Goal: Information Seeking & Learning: Compare options

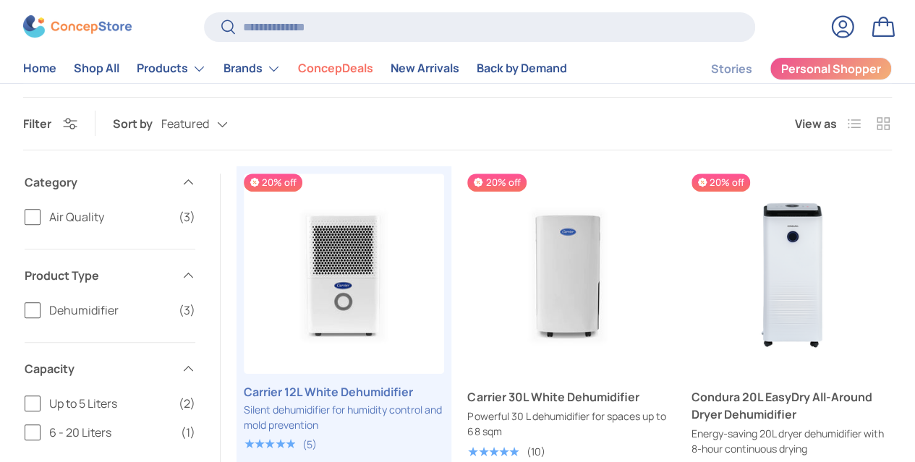
scroll to position [177, 0]
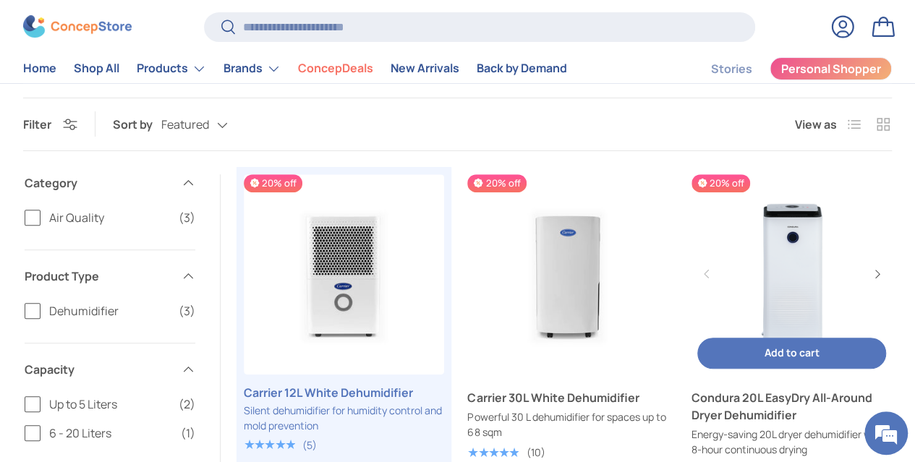
drag, startPoint x: 681, startPoint y: 280, endPoint x: 752, endPoint y: 300, distance: 73.0
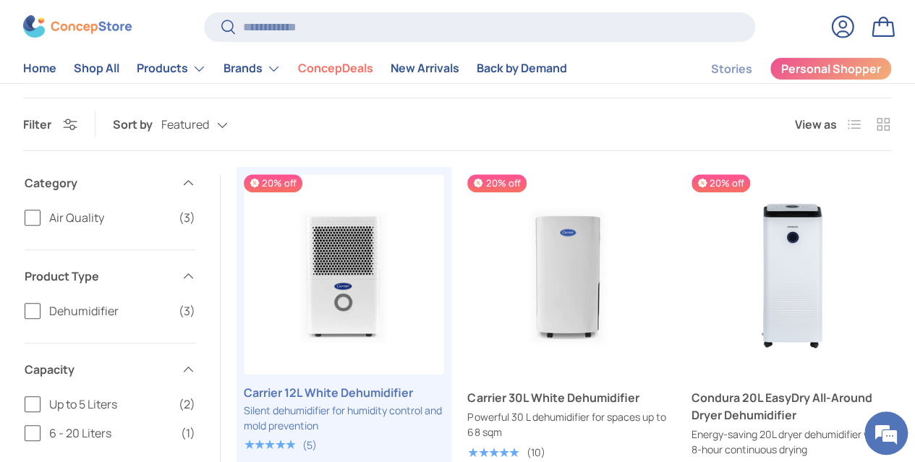
scroll to position [0, 0]
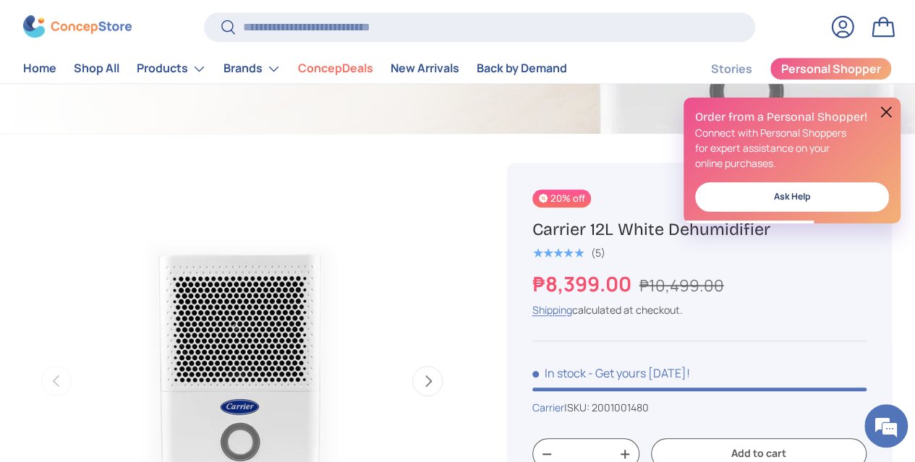
scroll to position [451, 0]
drag, startPoint x: 540, startPoint y: 238, endPoint x: 788, endPoint y: 228, distance: 248.3
click at [788, 228] on div "20% off Carrier 12L White Dehumidifier ★★★★★ (5) ₱8,399.00 ₱10,499.00 Unit pric…" at bounding box center [699, 411] width 385 height 496
copy h1 "Carrier 12L White Dehumidifier"
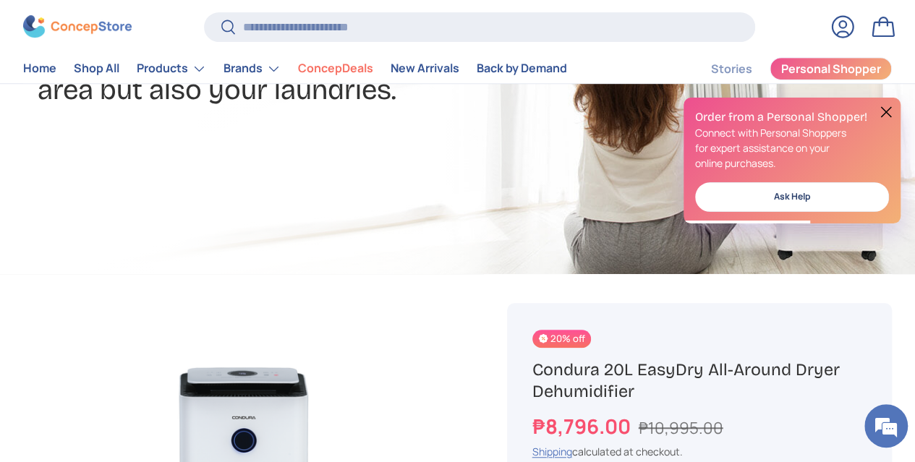
scroll to position [329, 0]
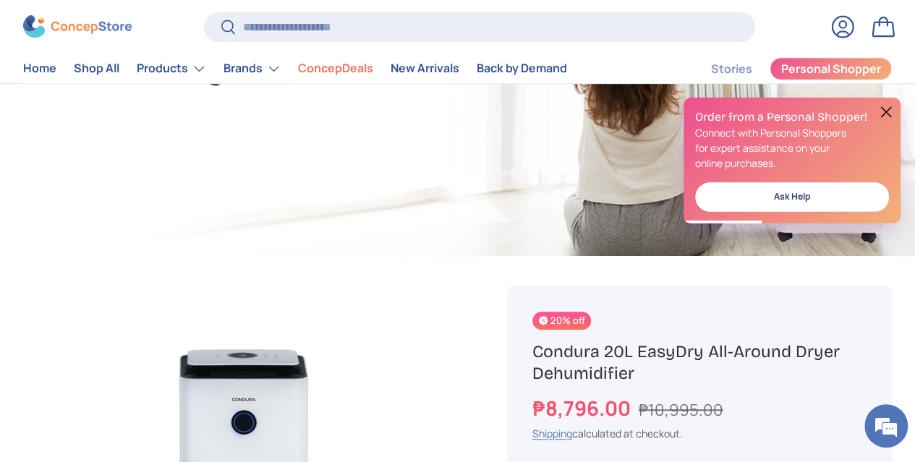
drag, startPoint x: 716, startPoint y: 373, endPoint x: 497, endPoint y: 354, distance: 219.9
copy h1 "Condura 20L EasyDry All-Around Dryer Dehumidifier"
